Goal: Task Accomplishment & Management: Manage account settings

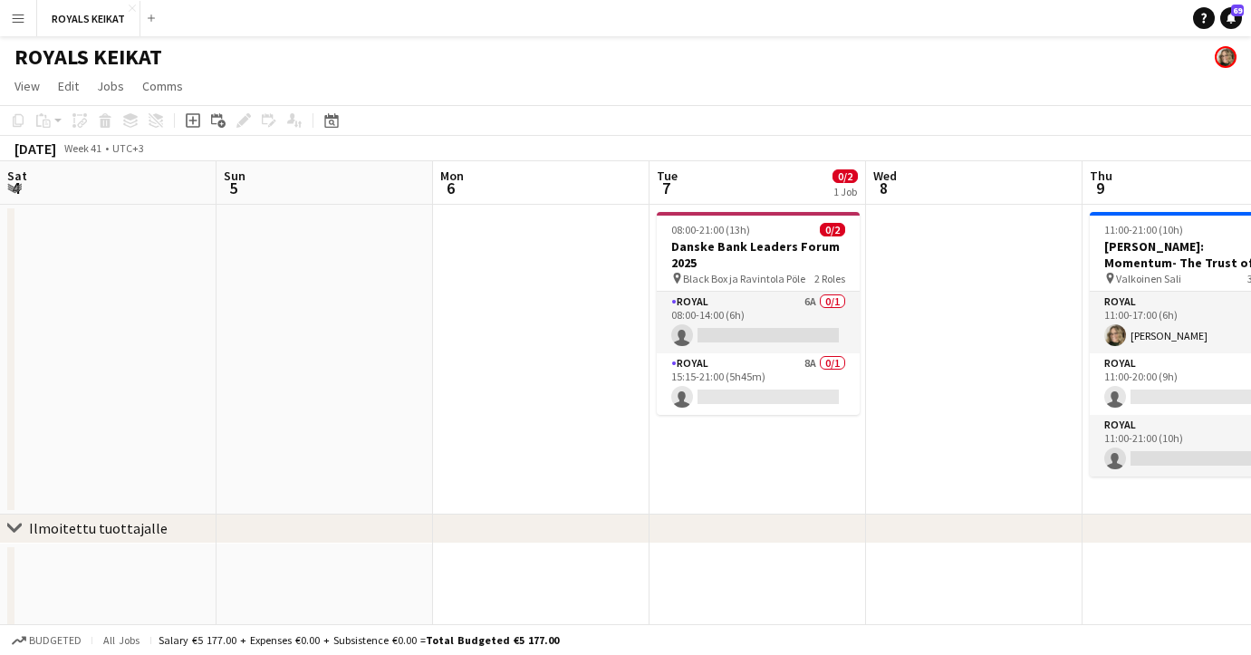
scroll to position [0, 616]
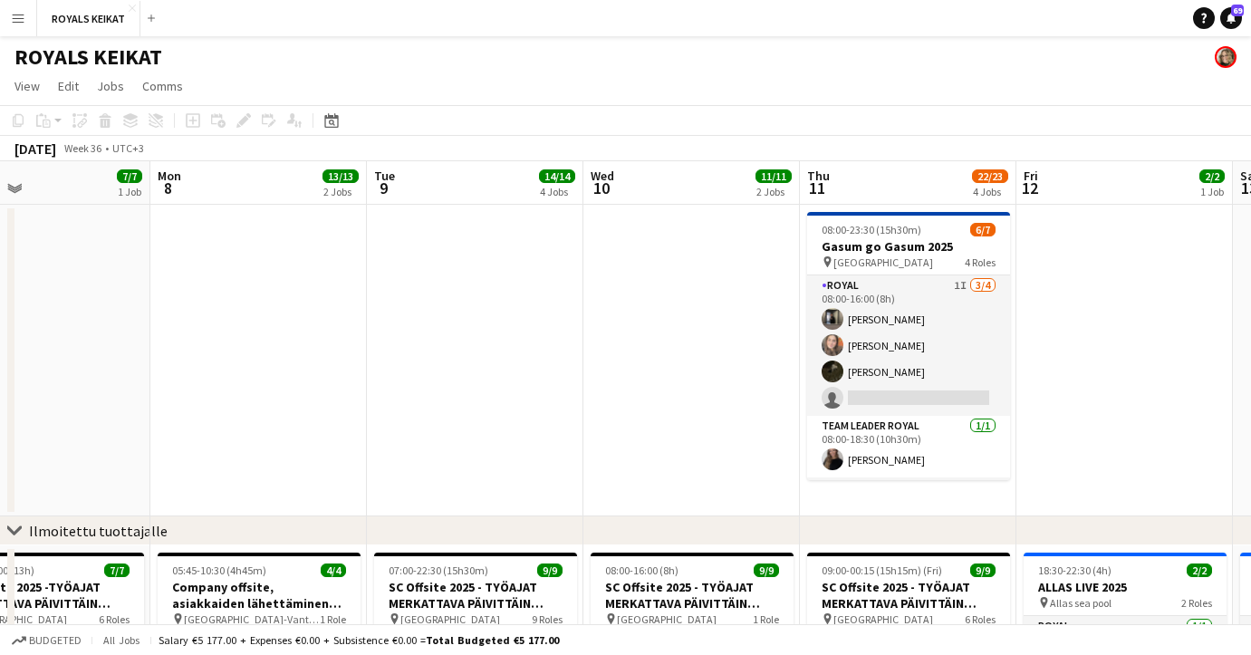
scroll to position [0, 724]
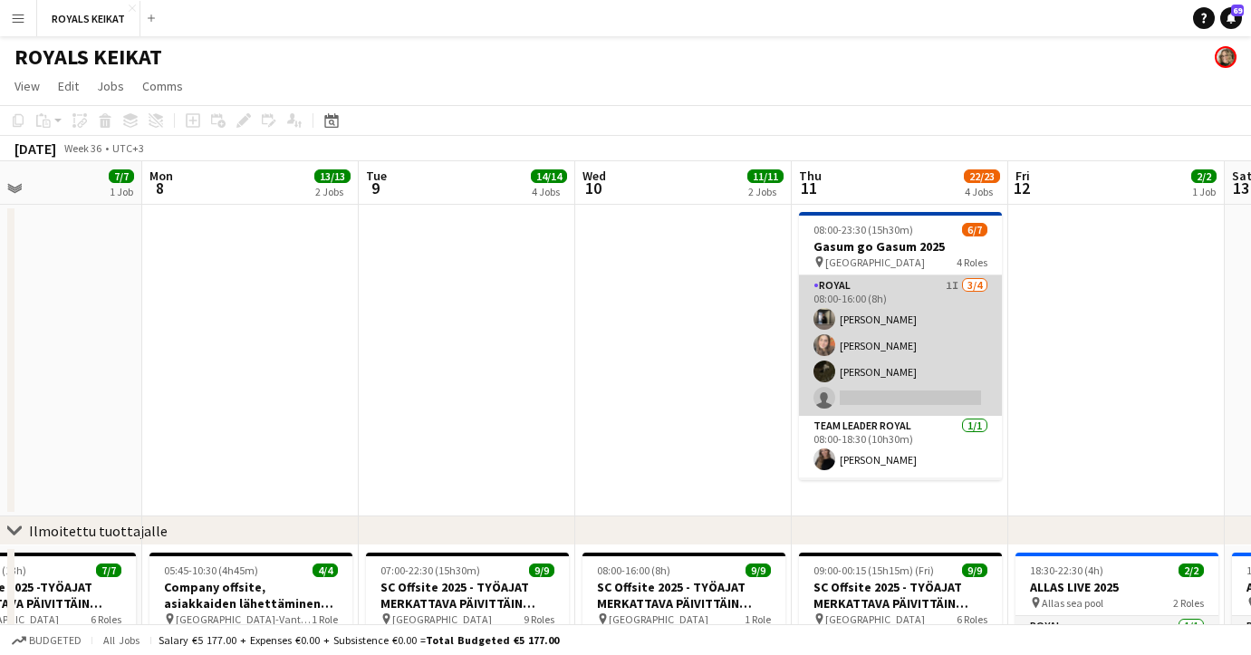
click at [936, 343] on app-card-role "Royal 1I [DATE] 08:00-16:00 (8h) [PERSON_NAME] Aledin Nooa [PERSON_NAME] single…" at bounding box center [900, 345] width 203 height 140
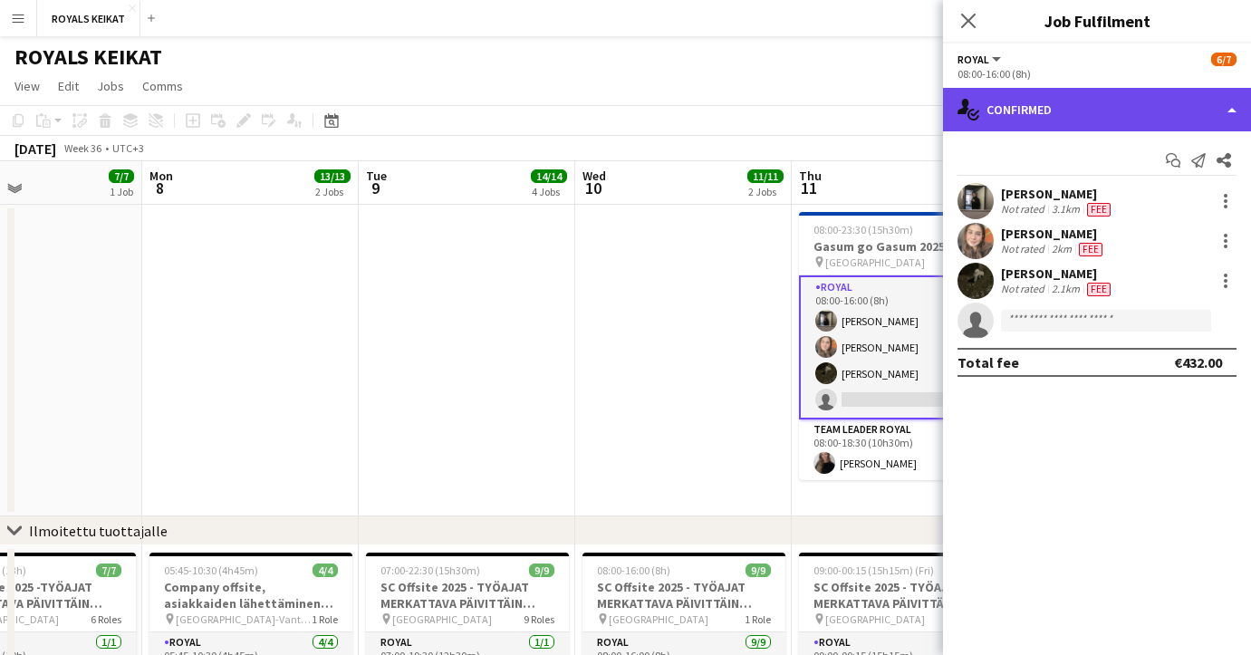
click at [1125, 101] on div "single-neutral-actions-check-2 Confirmed" at bounding box center [1097, 109] width 308 height 43
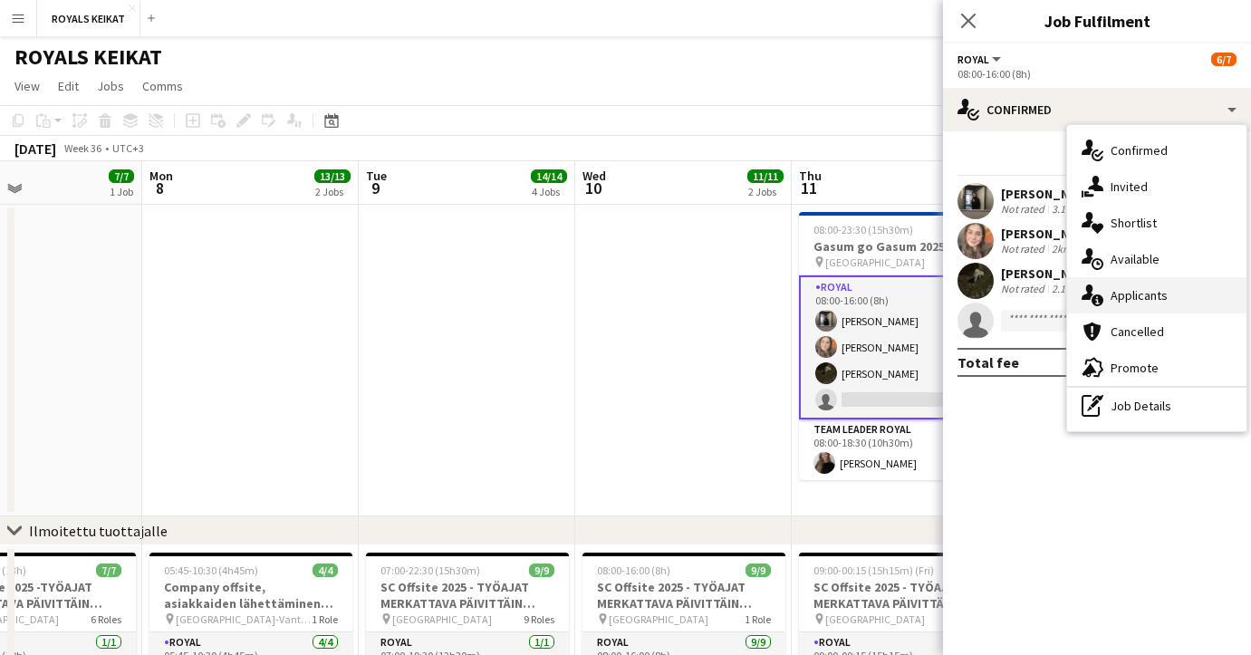
click at [1157, 289] on span "Applicants" at bounding box center [1138, 295] width 57 height 16
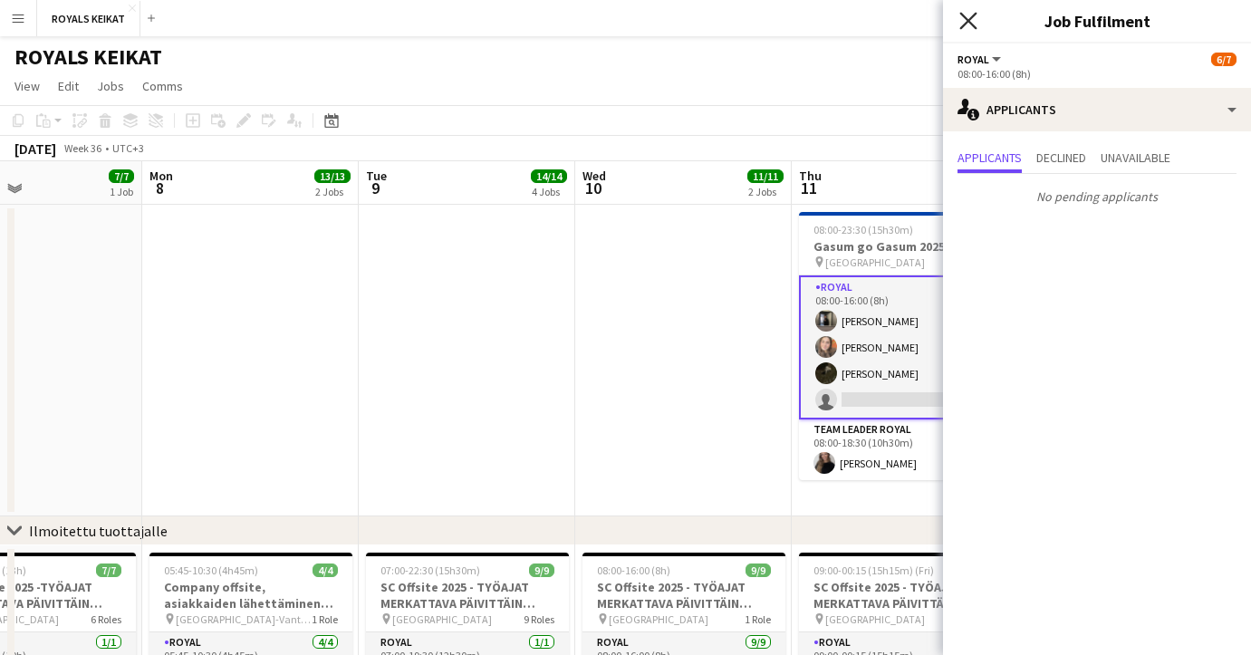
click at [966, 16] on icon "Close pop-in" at bounding box center [967, 20] width 17 height 17
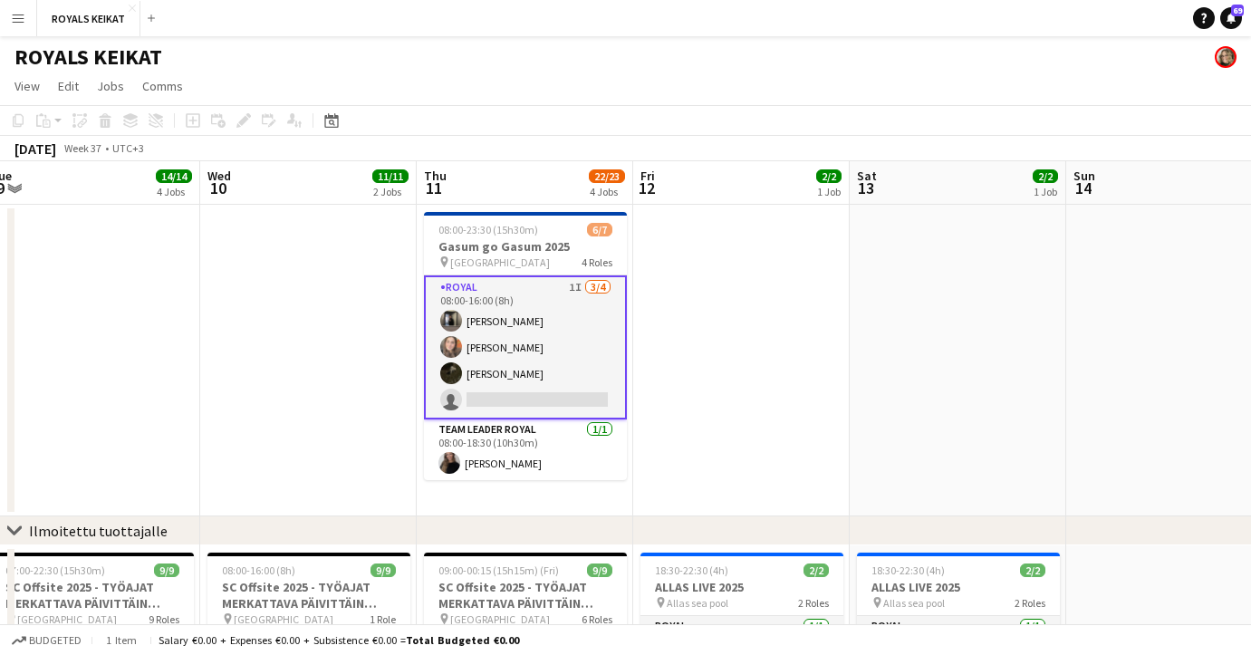
scroll to position [0, 446]
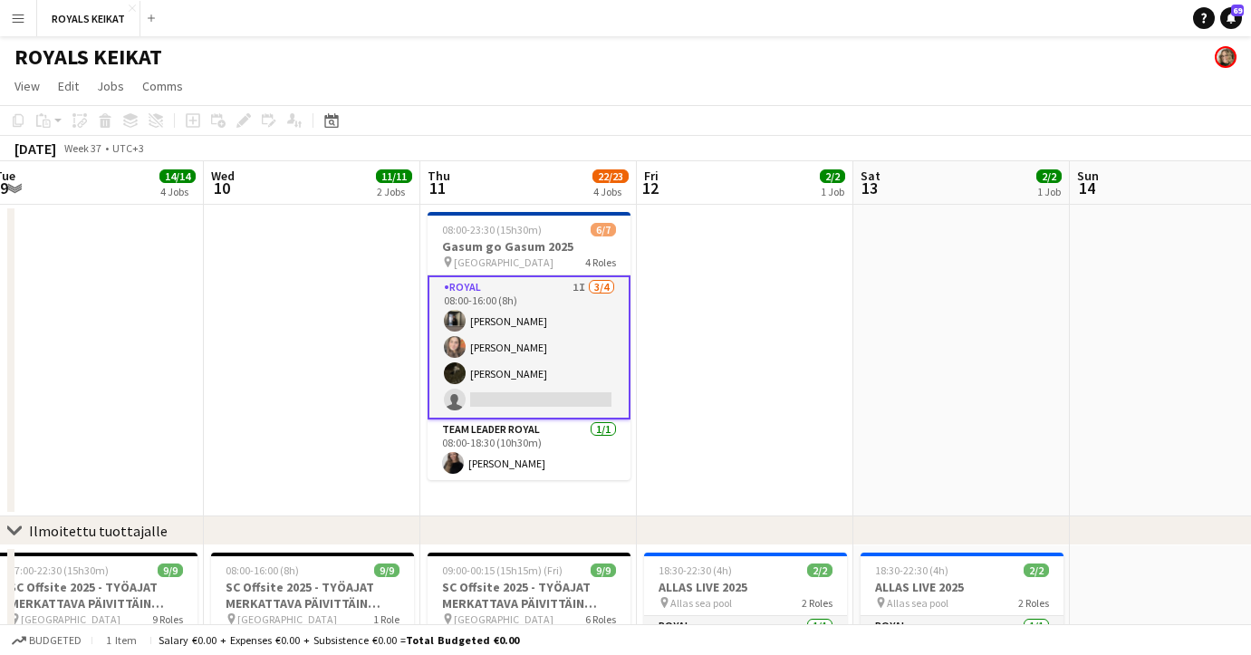
click at [154, 436] on app-date-cell at bounding box center [95, 361] width 216 height 312
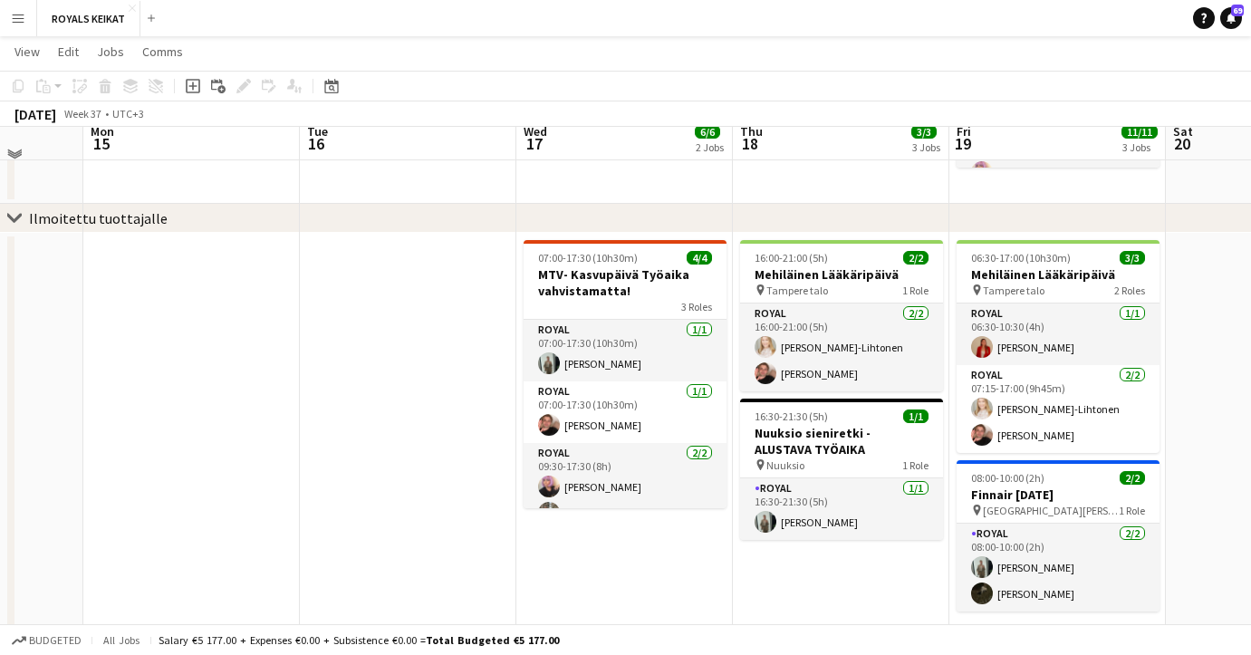
scroll to position [316, 0]
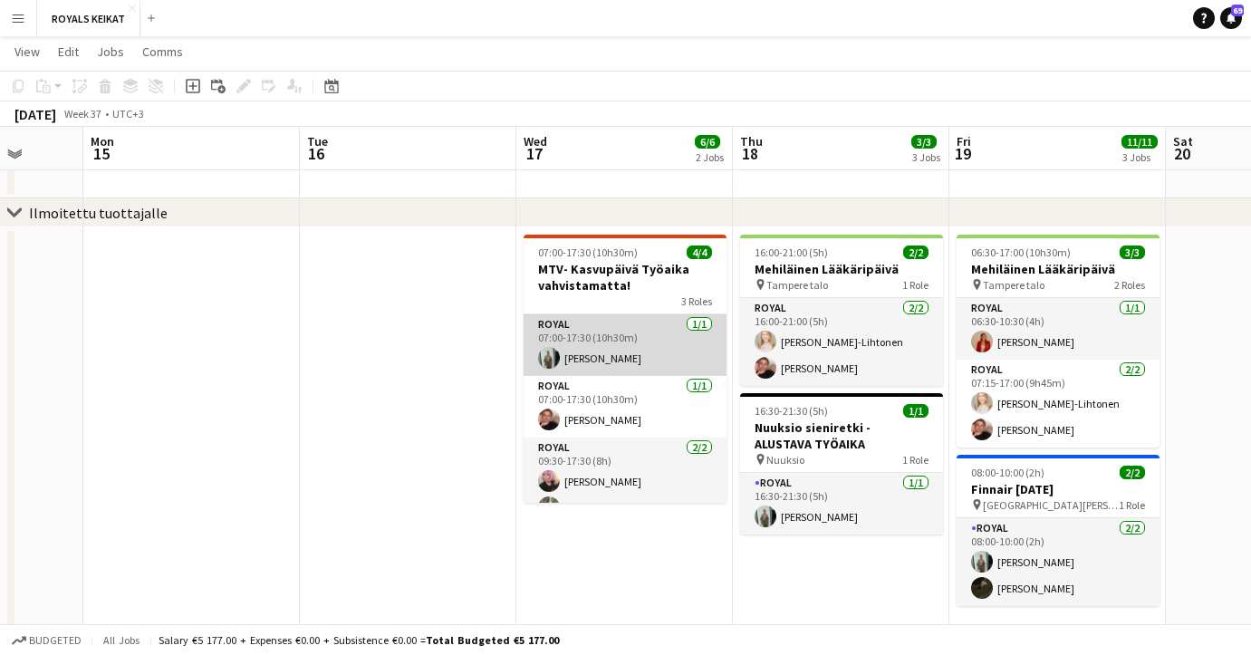
click at [595, 334] on app-card-role "Royal [DATE] 07:00-17:30 (10h30m) [PERSON_NAME]" at bounding box center [624, 345] width 203 height 62
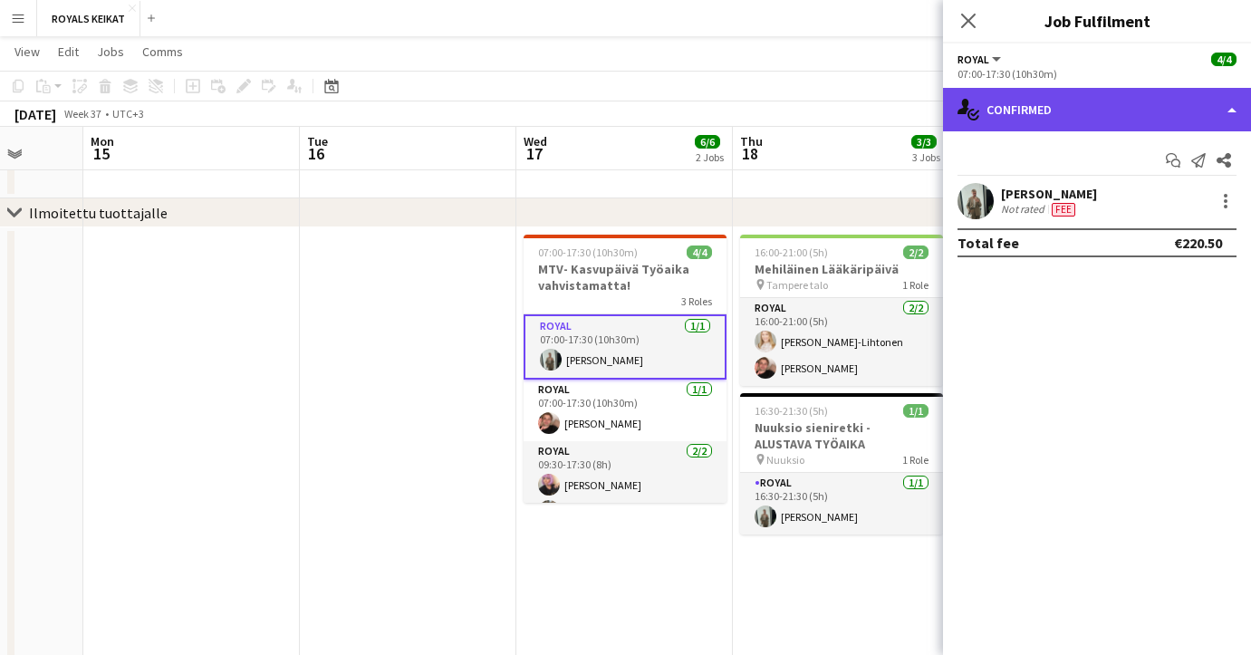
click at [1168, 103] on div "single-neutral-actions-check-2 Confirmed" at bounding box center [1097, 109] width 308 height 43
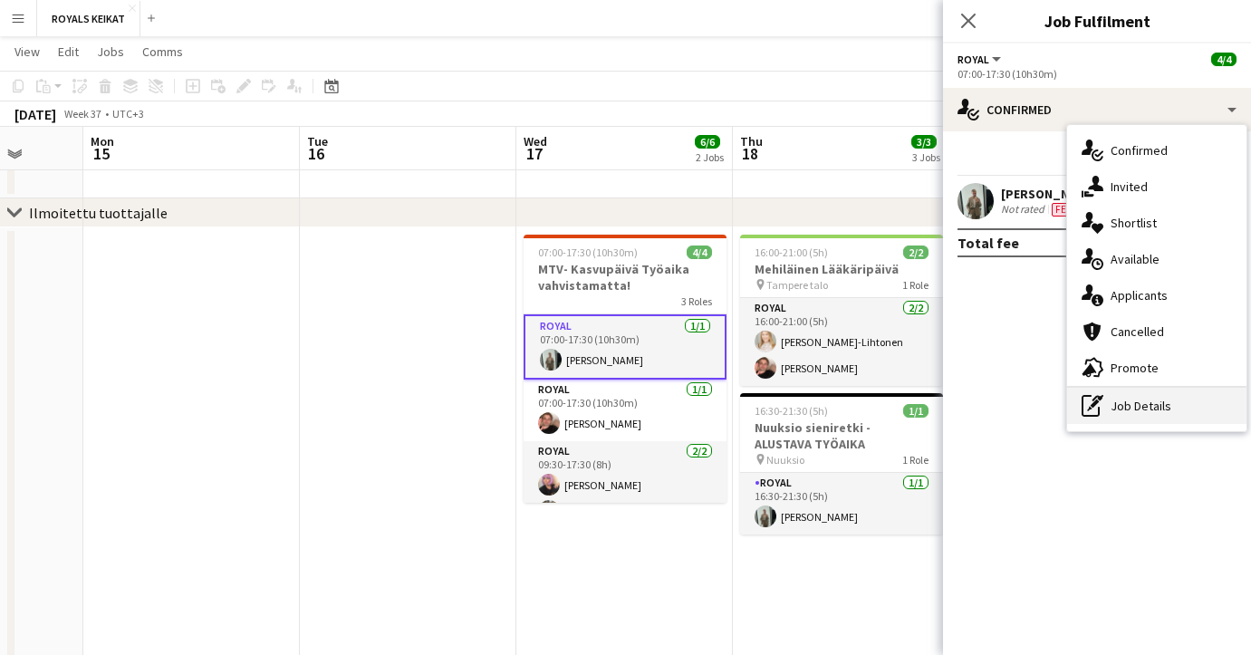
click at [1137, 391] on div "pen-write Job Details" at bounding box center [1156, 406] width 179 height 36
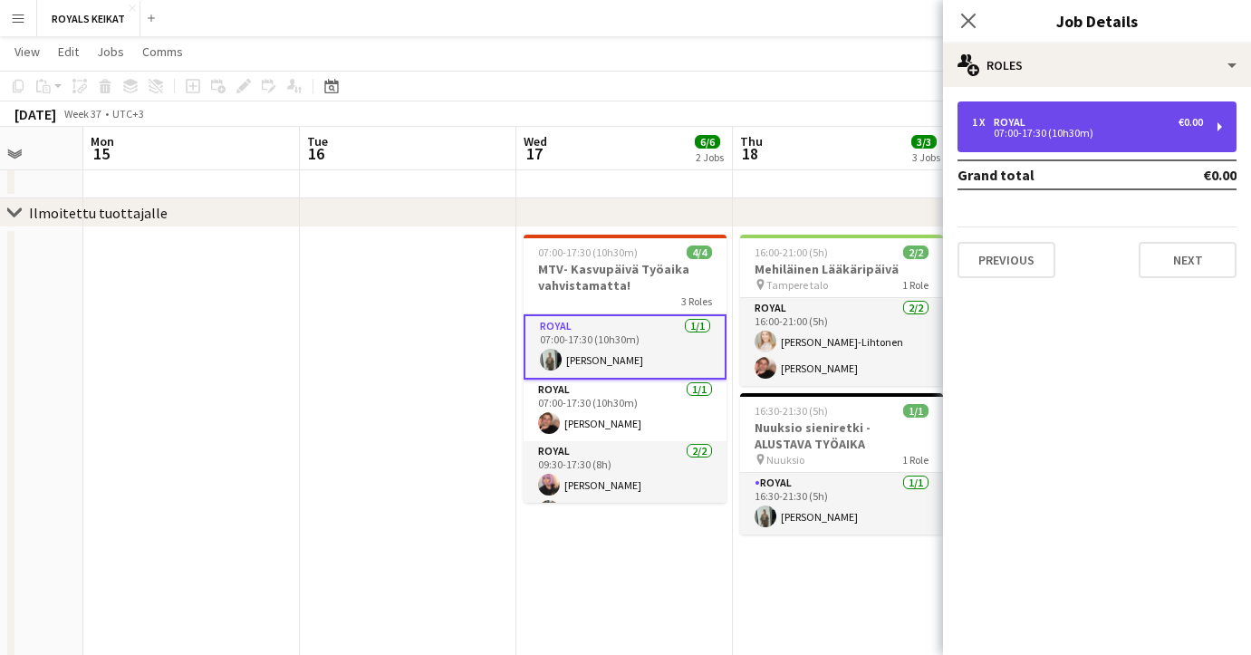
click at [1182, 119] on div "€0.00" at bounding box center [1190, 122] width 24 height 13
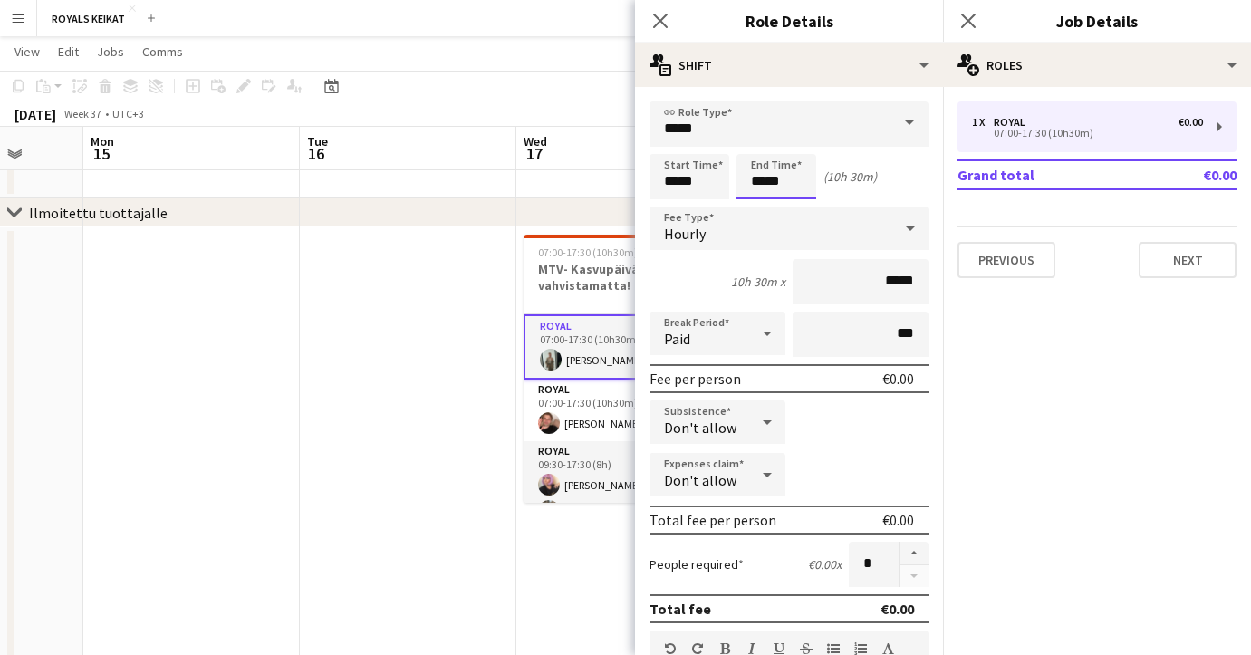
click at [775, 178] on input "*****" at bounding box center [776, 176] width 80 height 45
click at [758, 140] on div at bounding box center [758, 145] width 36 height 18
click at [793, 201] on div at bounding box center [794, 208] width 36 height 18
type input "*****"
click at [793, 201] on div at bounding box center [794, 208] width 36 height 18
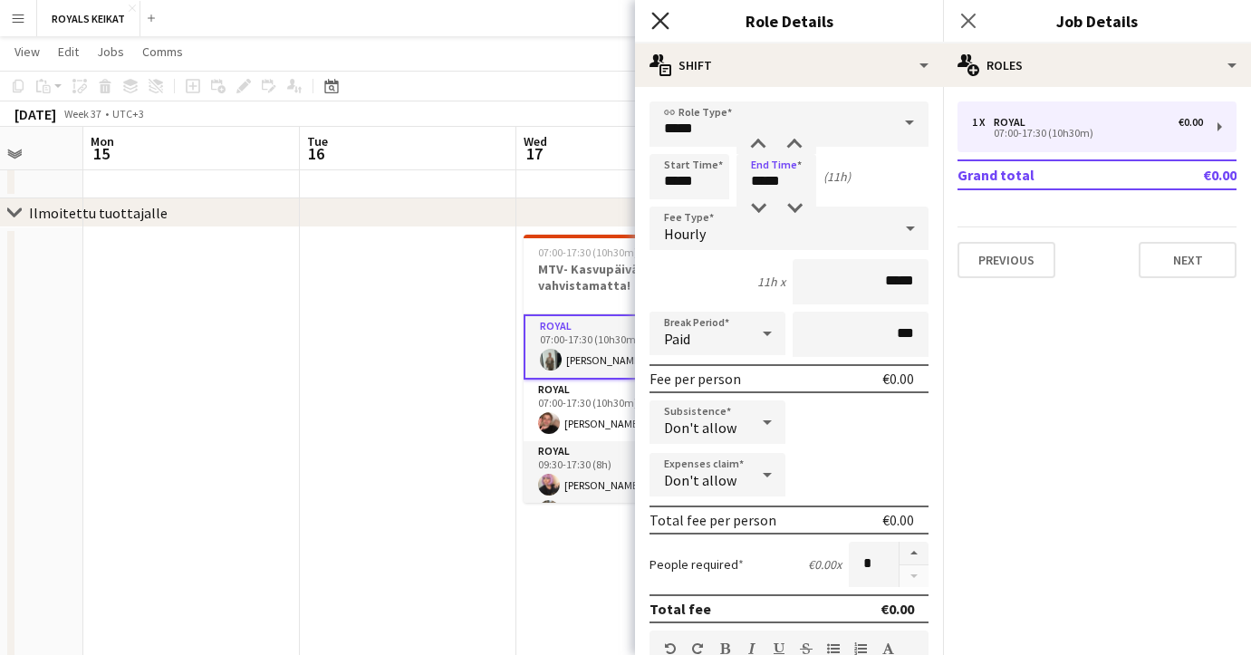
click at [657, 12] on icon "Close pop-in" at bounding box center [659, 20] width 17 height 17
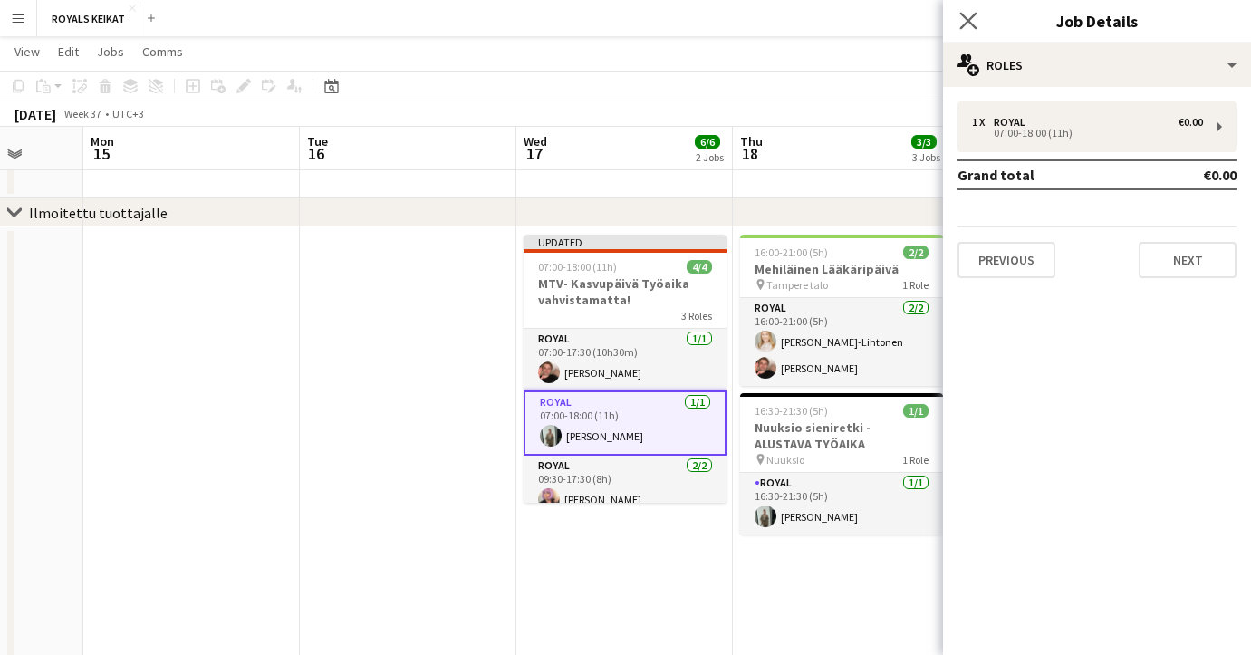
click at [966, 11] on app-icon "Close pop-in" at bounding box center [968, 21] width 26 height 26
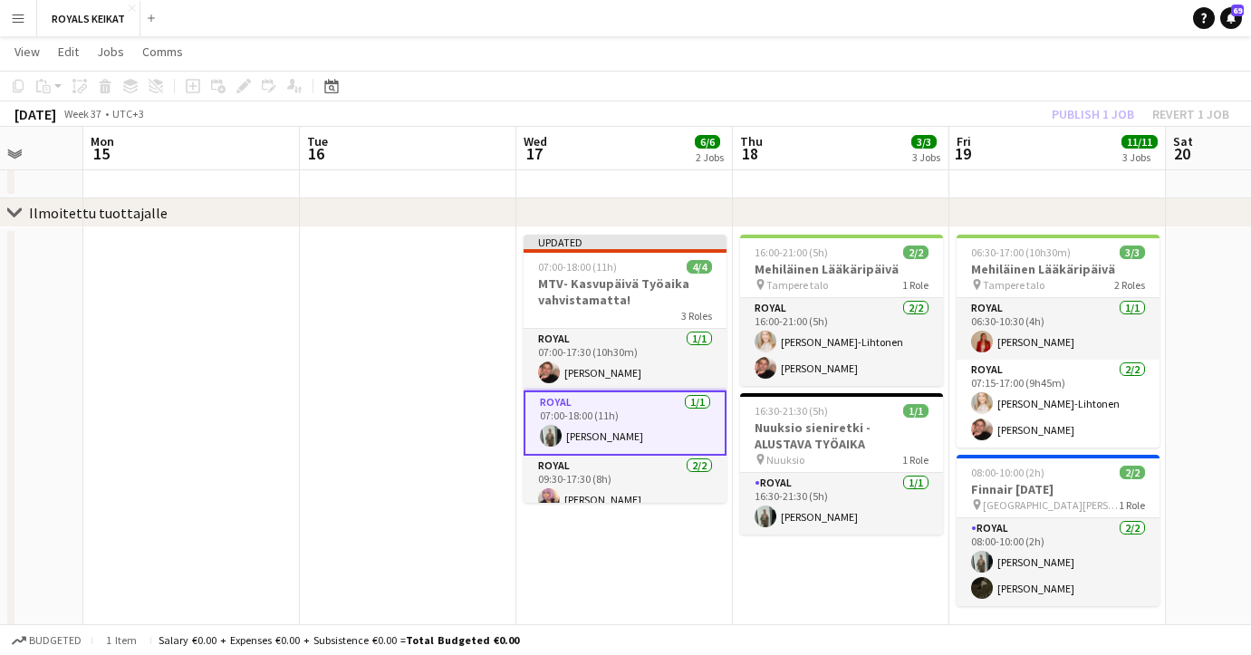
click at [1086, 112] on div "Publish 1 job Revert 1 job" at bounding box center [1140, 114] width 221 height 24
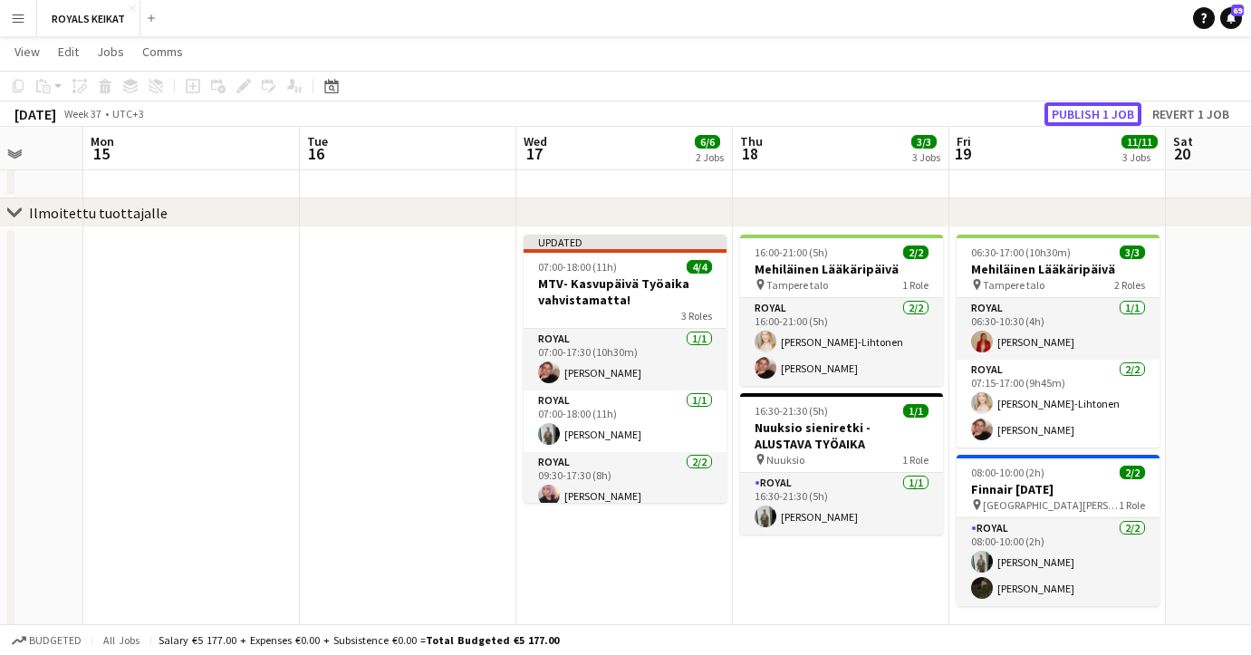
click at [1086, 112] on button "Publish 1 job" at bounding box center [1092, 114] width 97 height 24
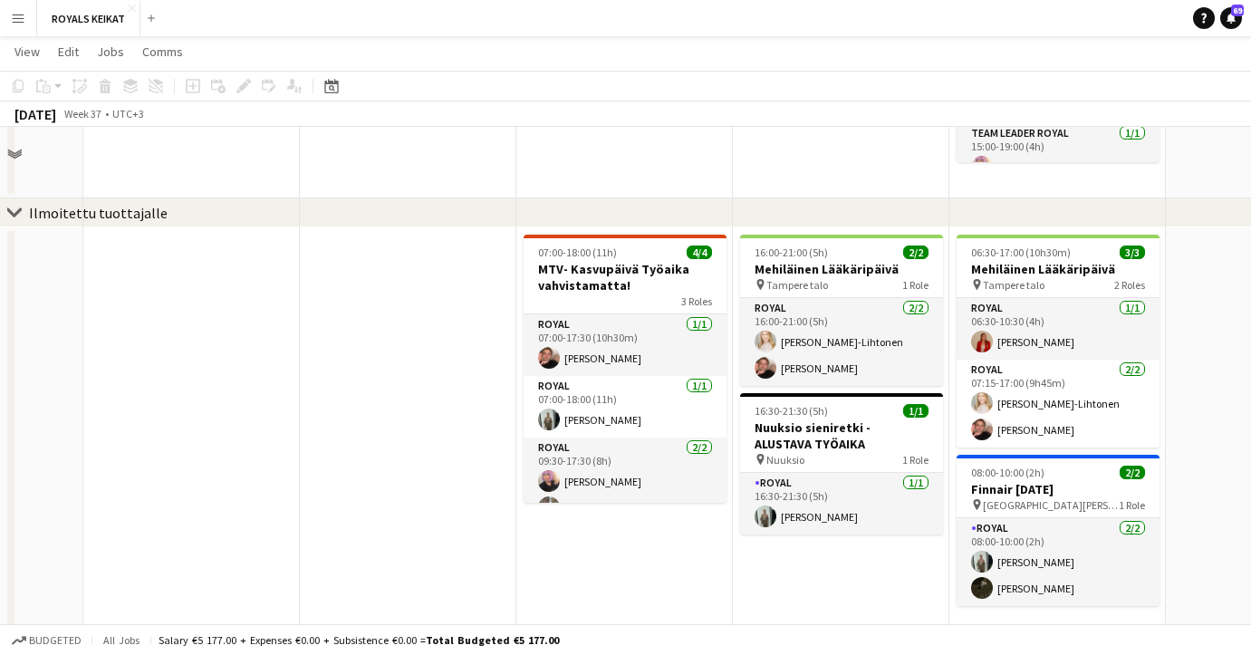
scroll to position [0, 0]
